Goal: Information Seeking & Learning: Learn about a topic

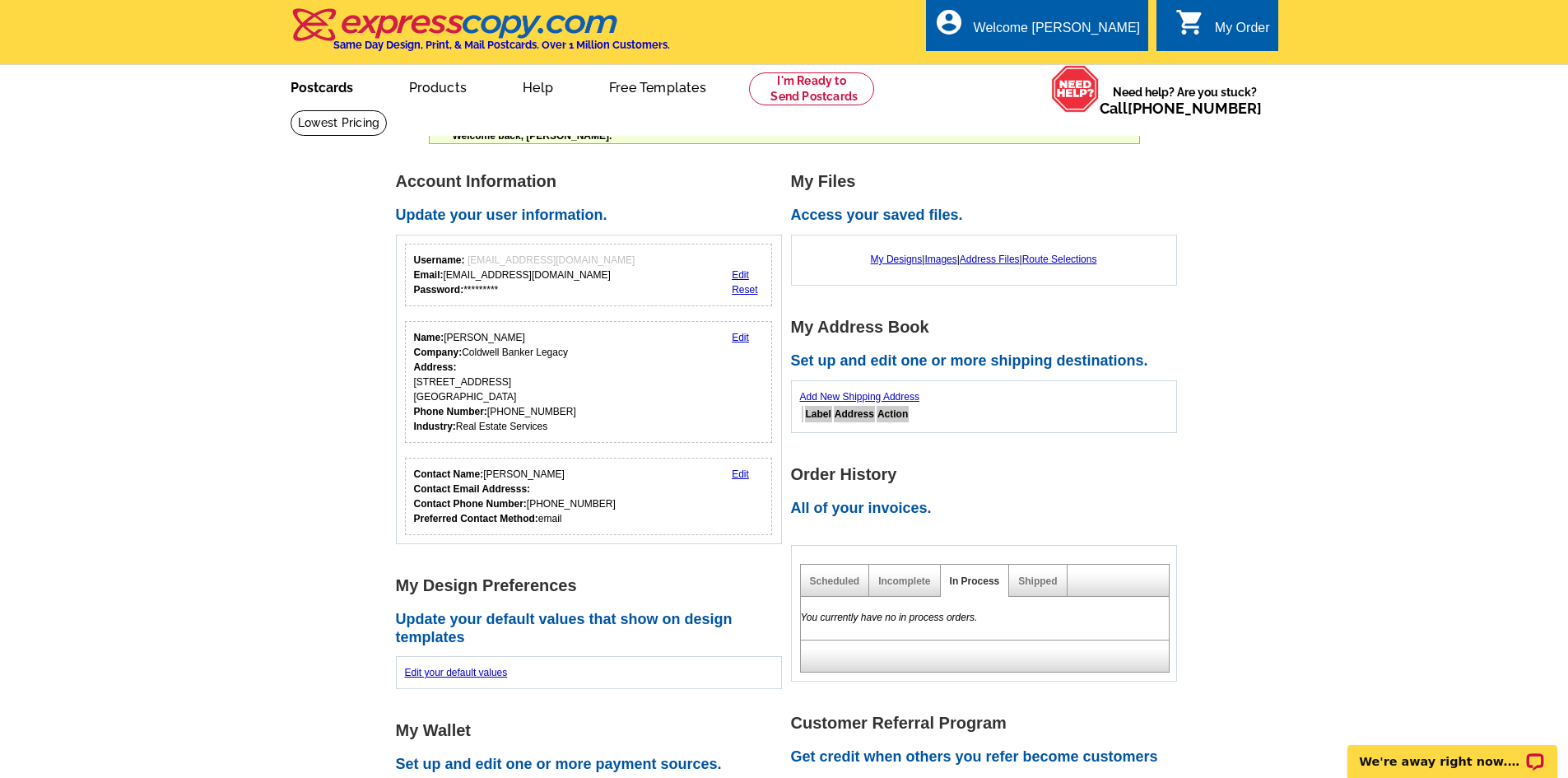
click at [328, 90] on link "Postcards" at bounding box center [322, 86] width 115 height 38
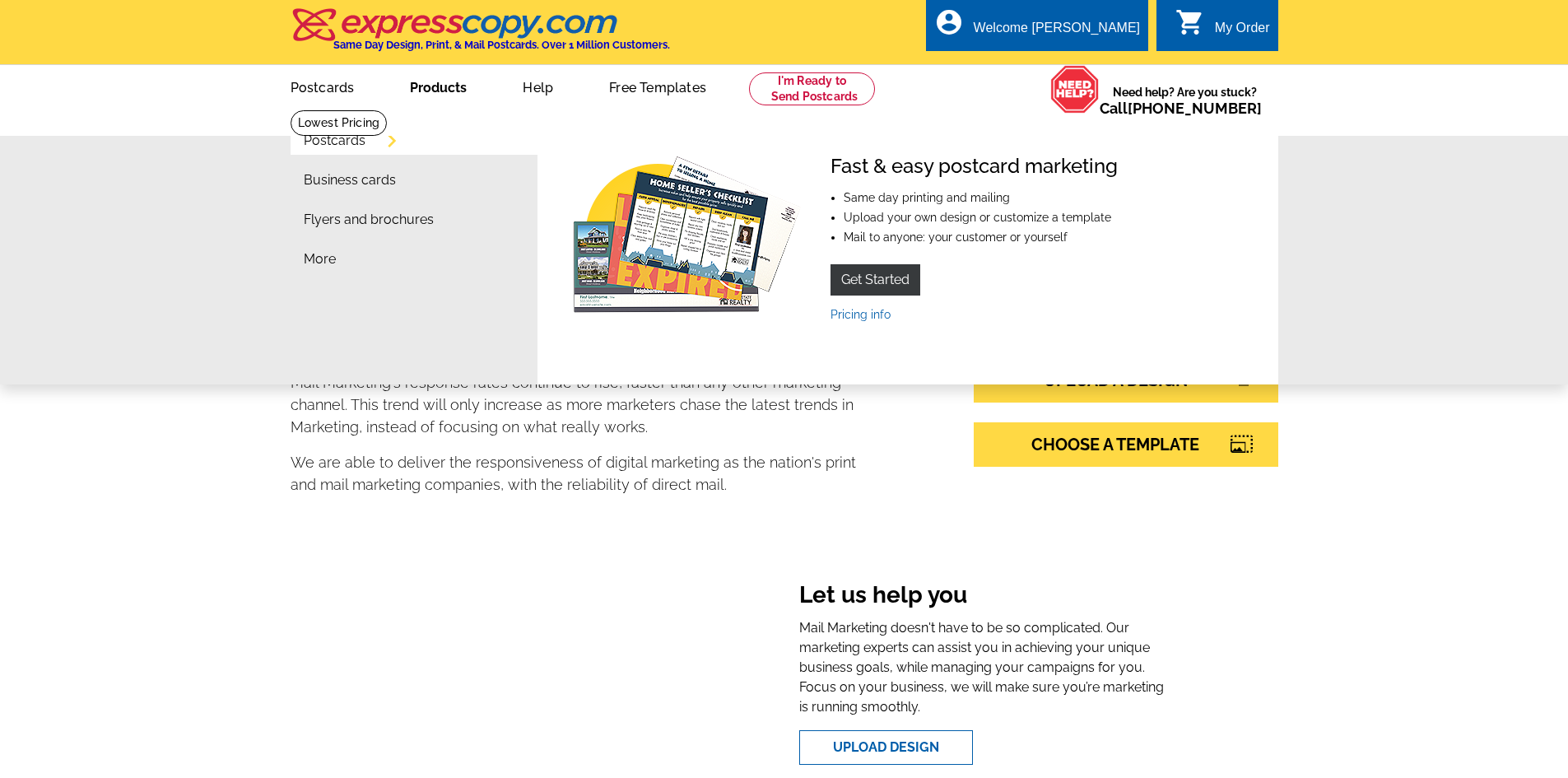
click at [448, 89] on link "Products" at bounding box center [438, 86] width 109 height 38
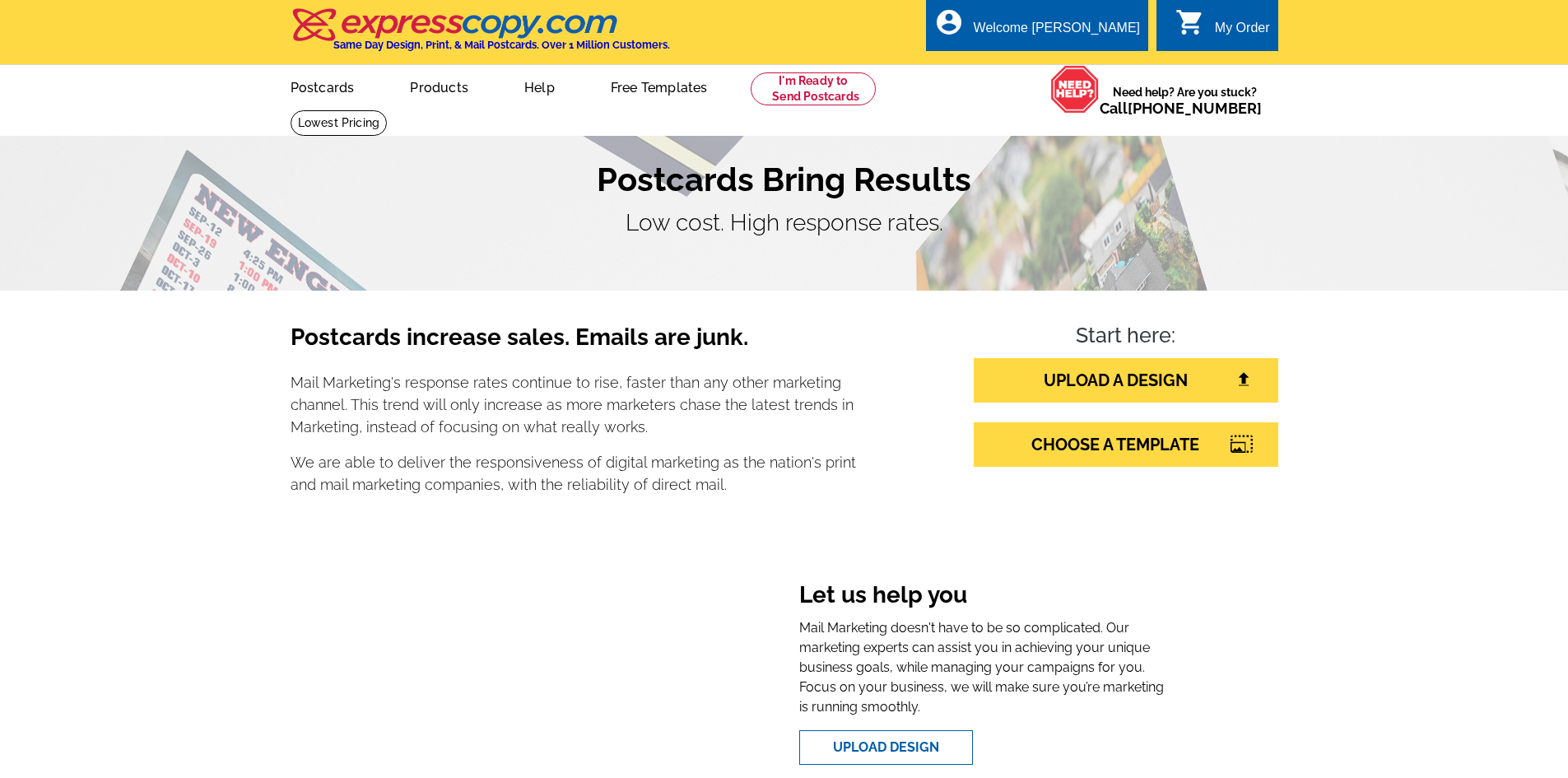
click at [447, 90] on link "Products" at bounding box center [439, 86] width 111 height 38
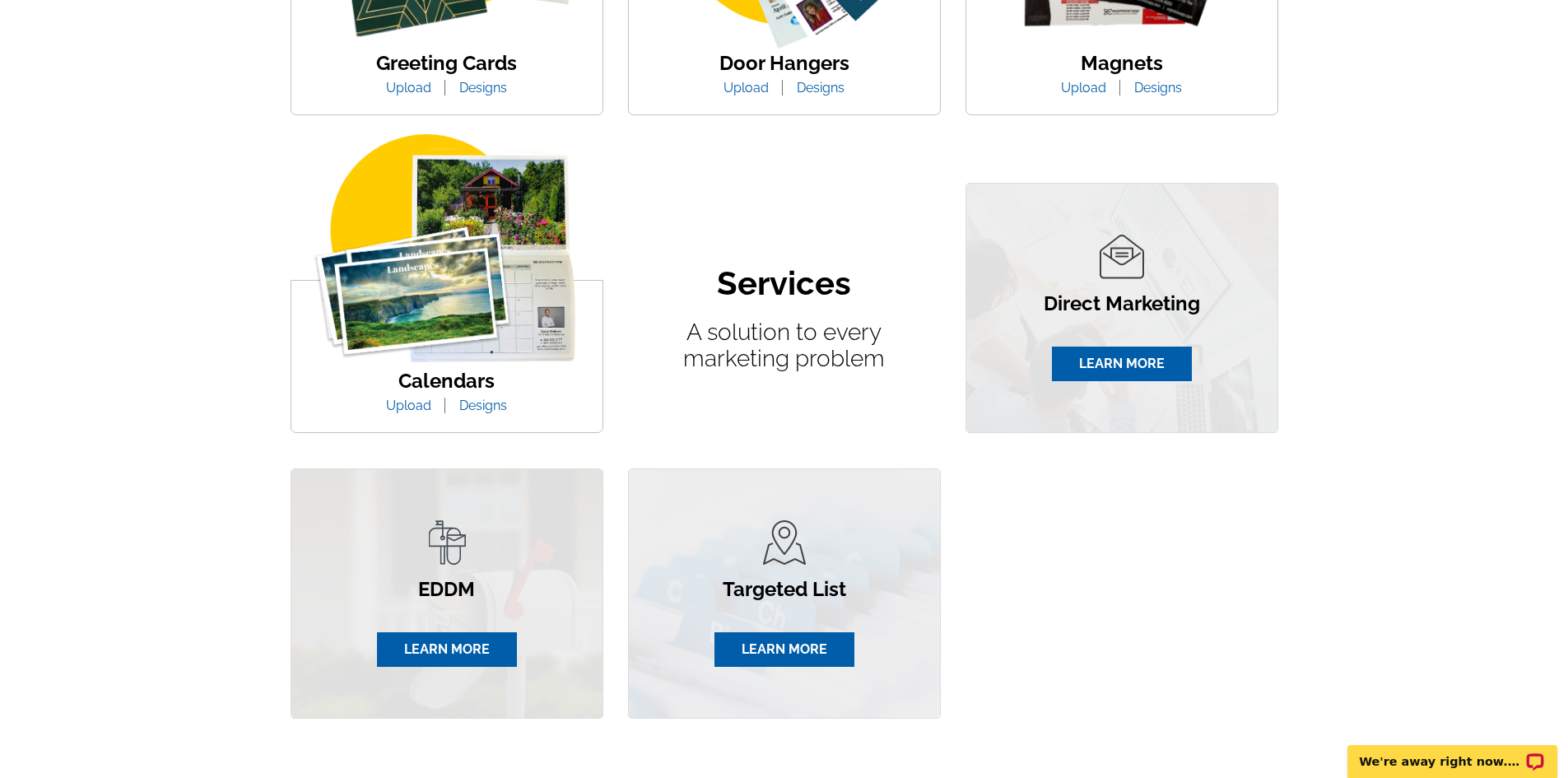
scroll to position [905, 0]
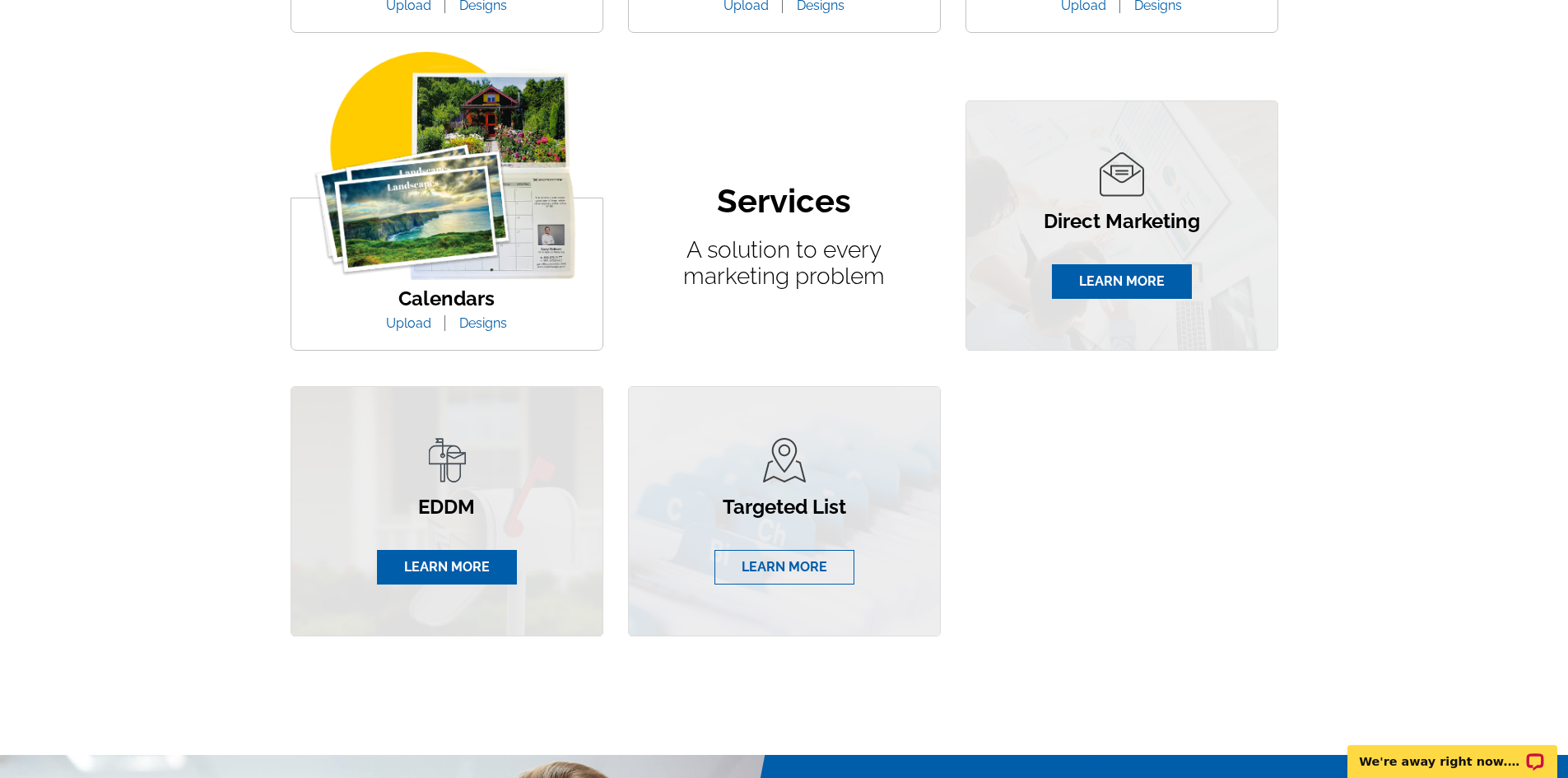
click at [784, 562] on link "LEARN MORE" at bounding box center [784, 567] width 140 height 34
